Goal: Task Accomplishment & Management: Use online tool/utility

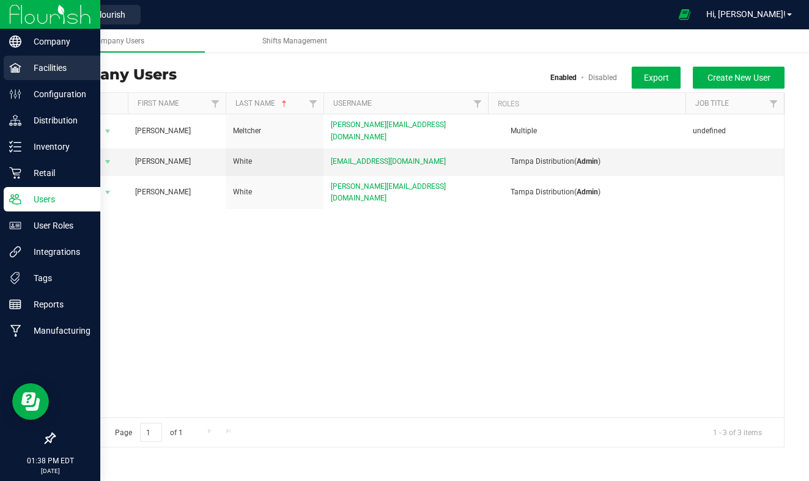
click at [55, 73] on p "Facilities" at bounding box center [57, 68] width 73 height 15
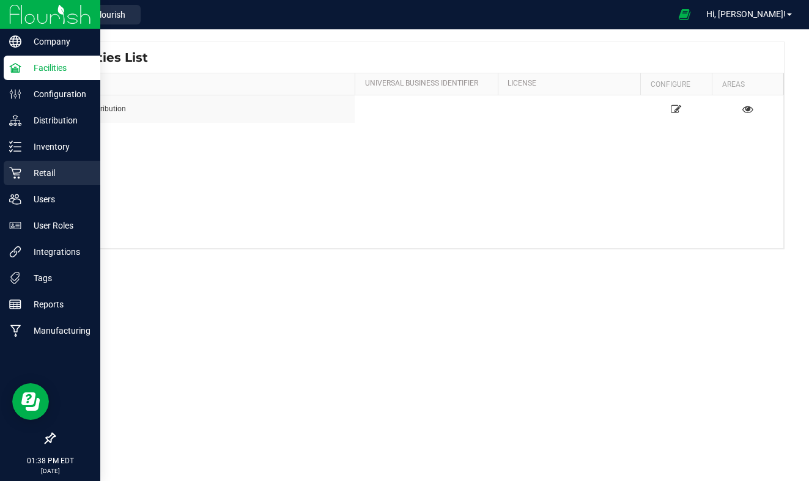
click at [50, 177] on p "Retail" at bounding box center [57, 173] width 73 height 15
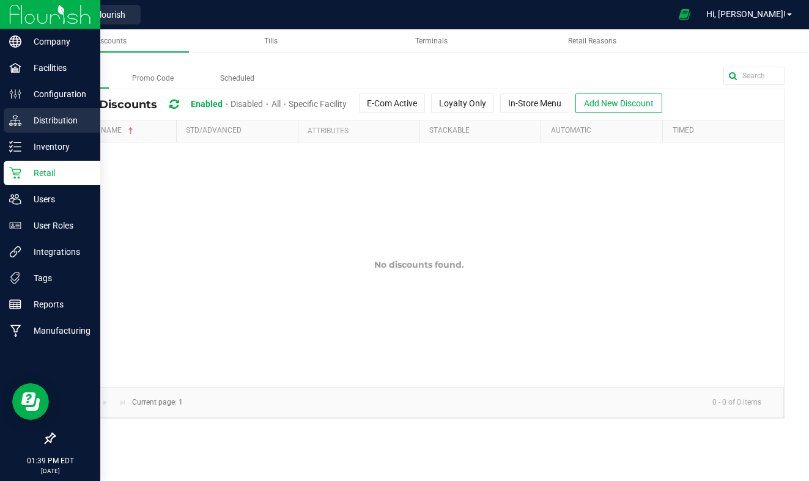
click at [48, 132] on div "Distribution" at bounding box center [52, 120] width 97 height 24
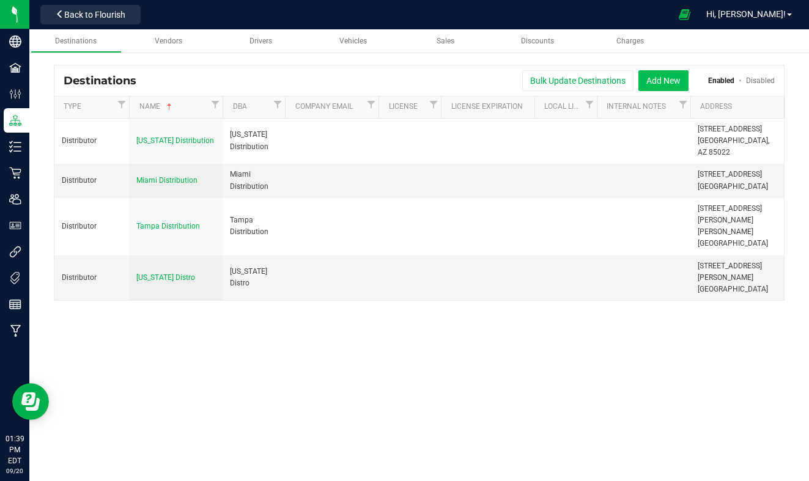
click at [663, 72] on button "Add New" at bounding box center [663, 80] width 50 height 21
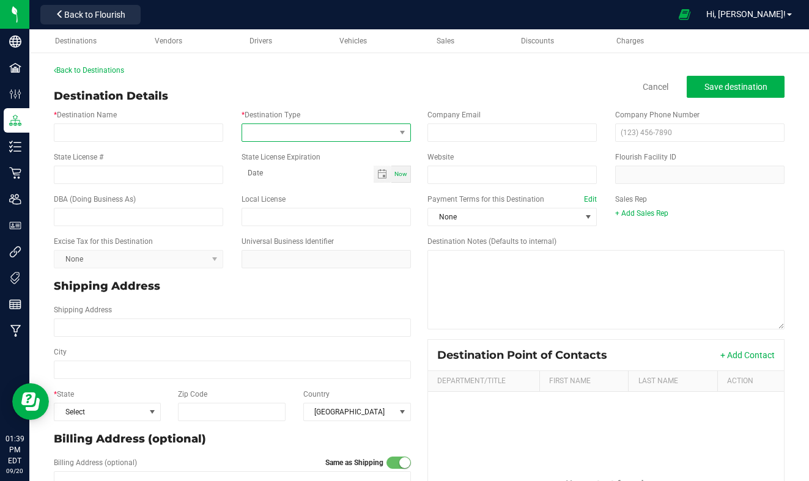
click at [373, 130] on span at bounding box center [318, 132] width 153 height 17
click at [352, 68] on div "Back to Destinations" at bounding box center [419, 70] width 731 height 11
click at [658, 91] on link "Cancel" at bounding box center [656, 87] width 26 height 12
